Goal: Task Accomplishment & Management: Manage account settings

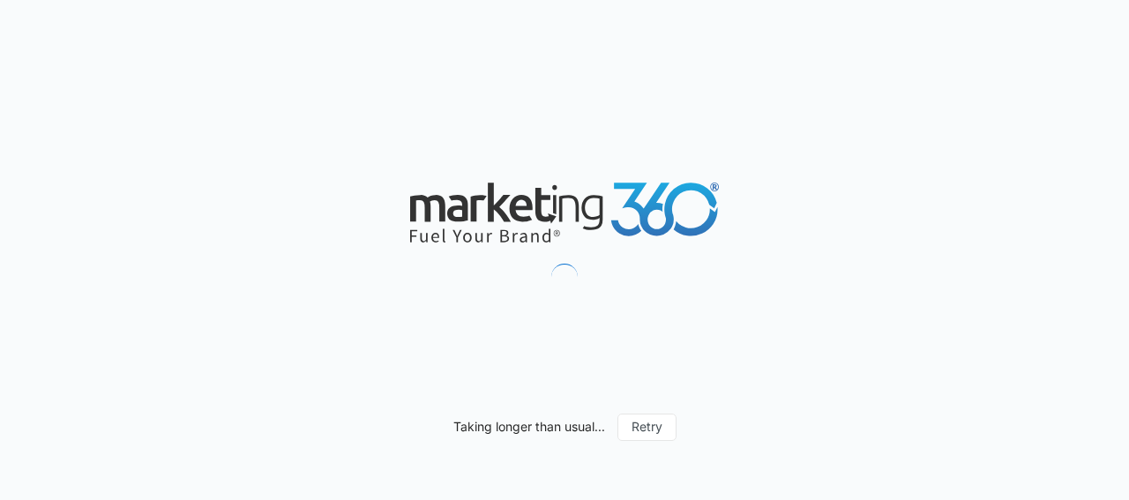
click at [424, 256] on div "Taking longer than usual... Retry" at bounding box center [564, 250] width 1129 height 500
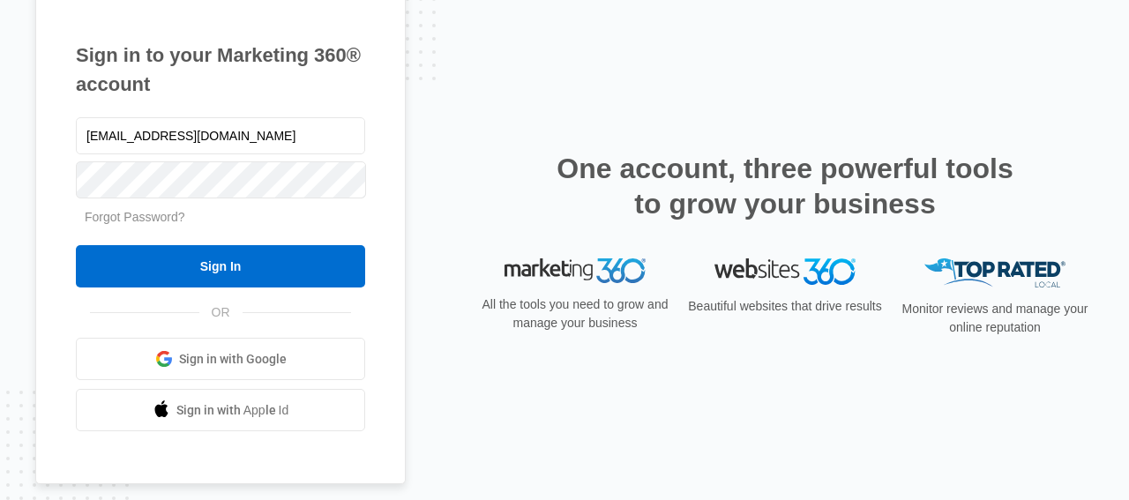
drag, startPoint x: 287, startPoint y: 138, endPoint x: 15, endPoint y: 131, distance: 271.7
click at [76, 131] on input "office.samayoaroofing@gmail.com" at bounding box center [220, 135] width 289 height 37
drag, startPoint x: 130, startPoint y: 116, endPoint x: 131, endPoint y: 124, distance: 9.0
drag, startPoint x: 280, startPoint y: 73, endPoint x: 292, endPoint y: 94, distance: 24.1
click at [281, 72] on h1 "Sign in to your Marketing 360® account" at bounding box center [220, 70] width 289 height 58
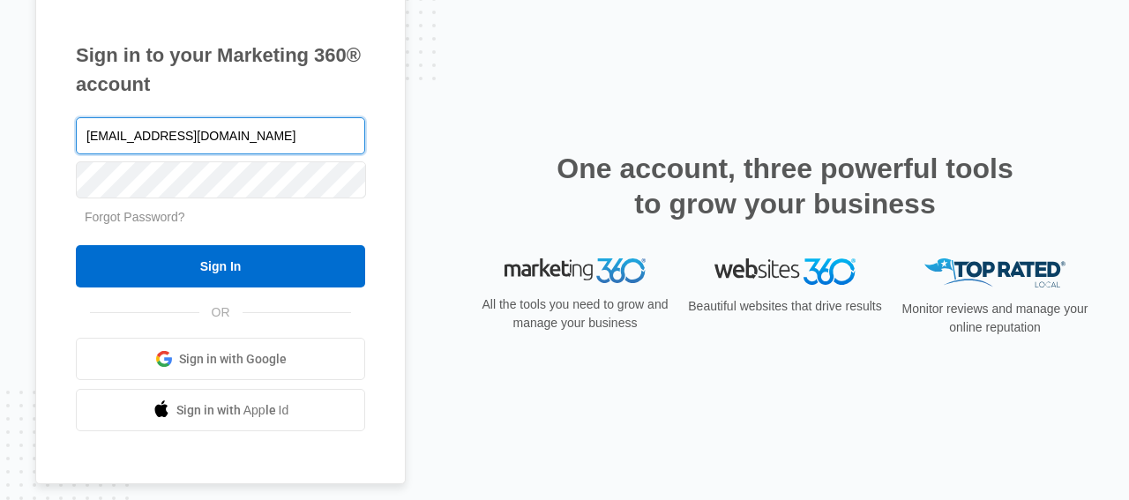
drag, startPoint x: 310, startPoint y: 142, endPoint x: 83, endPoint y: 112, distance: 228.6
click at [76, 117] on input "office.samayoaroofing@gmail.com" at bounding box center [220, 135] width 289 height 37
paste input "Mohammad.elhilali@gmail.com:Lenovo11!"
drag, startPoint x: 258, startPoint y: 133, endPoint x: 419, endPoint y: 136, distance: 160.5
click at [365, 136] on input "Mohammad.elhilali@gmail.com:Lenovo11!" at bounding box center [220, 135] width 289 height 37
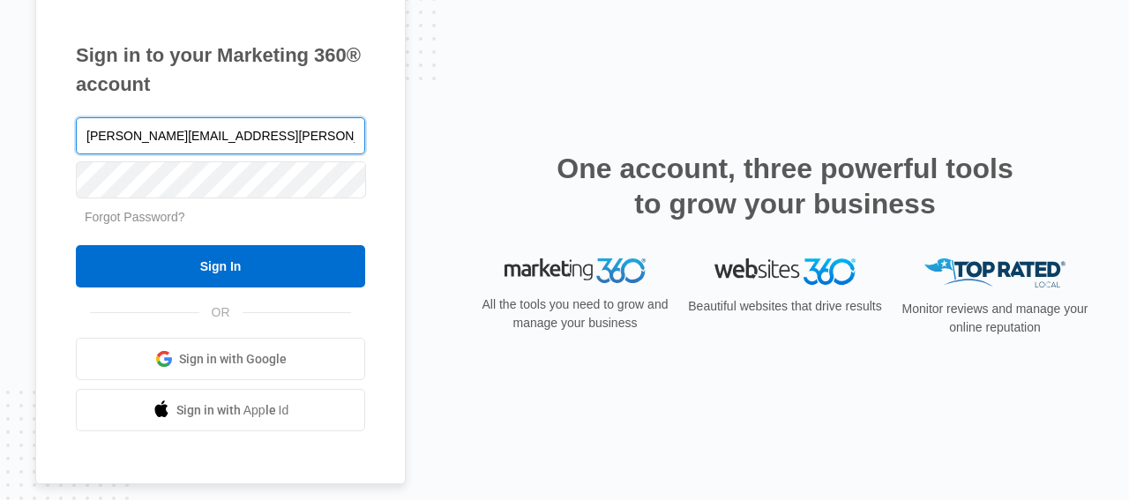
type input "Mohammad.elhilali@gmail.com"
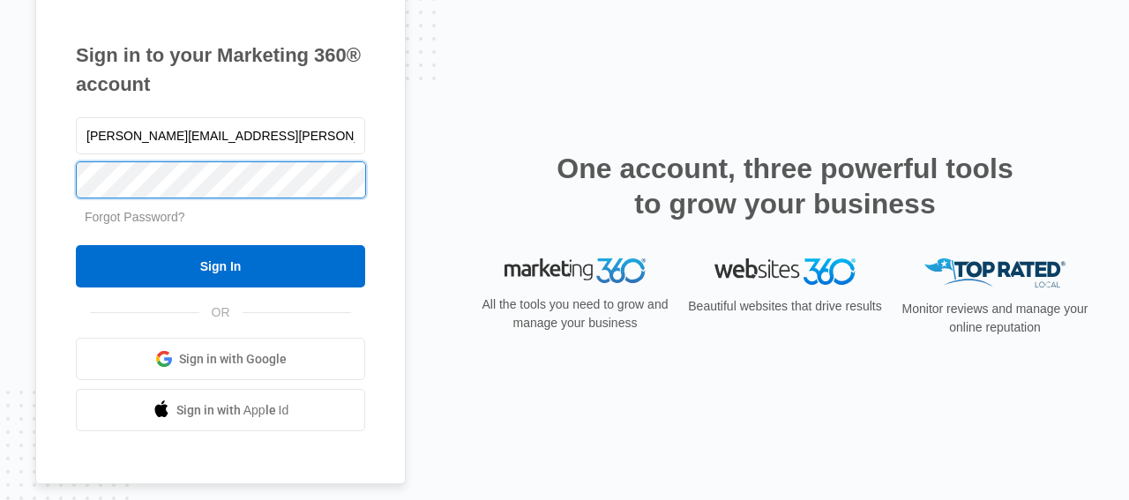
click at [76, 245] on input "Sign In" at bounding box center [220, 266] width 289 height 42
